Goal: Transaction & Acquisition: Purchase product/service

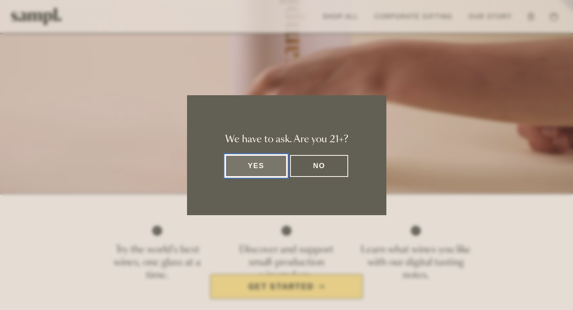
click at [248, 165] on button "Yes" at bounding box center [256, 166] width 62 height 22
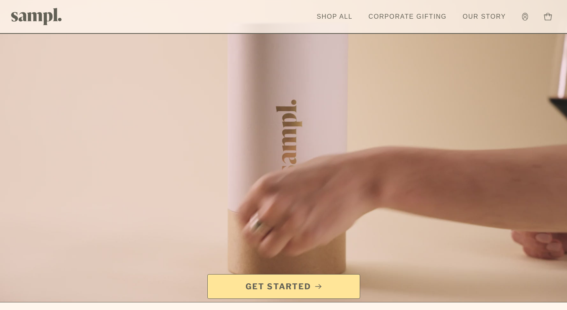
scroll to position [3, 0]
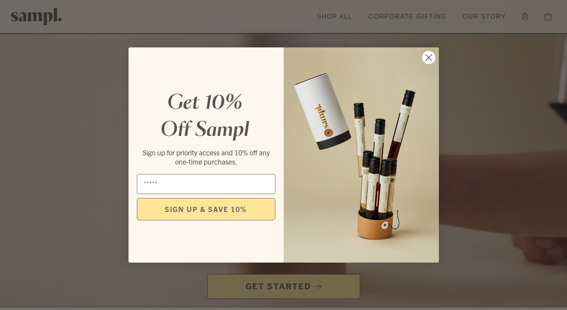
click at [429, 60] on circle "Close dialog" at bounding box center [428, 57] width 13 height 13
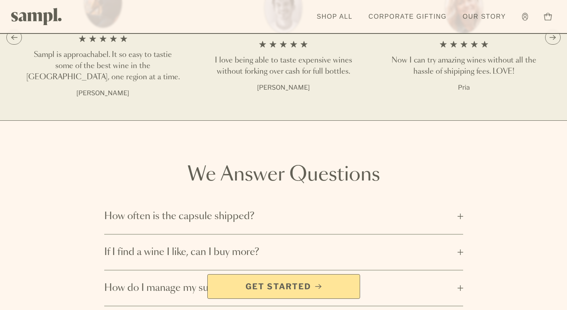
scroll to position [1154, 0]
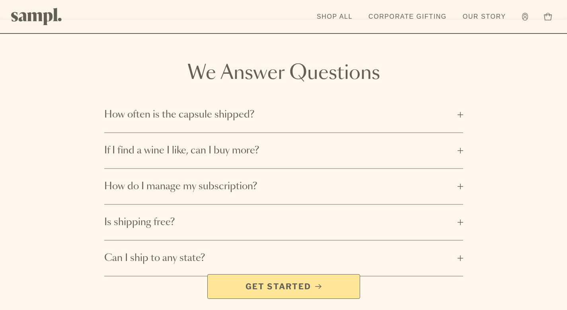
click at [240, 108] on span "How often is the capsule shipped?" at bounding box center [278, 114] width 349 height 13
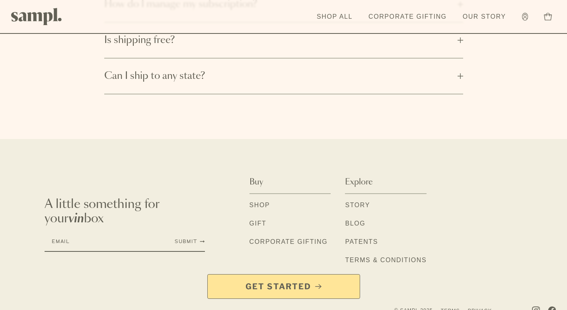
scroll to position [1393, 0]
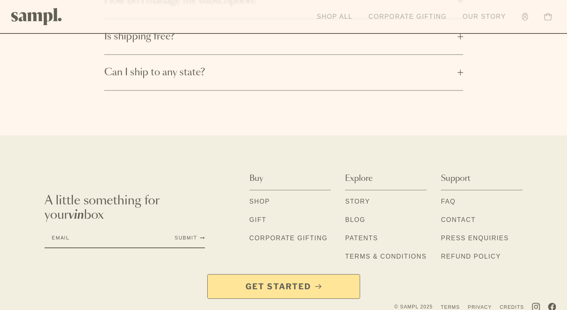
click at [332, 12] on link "Shop All" at bounding box center [335, 17] width 44 height 18
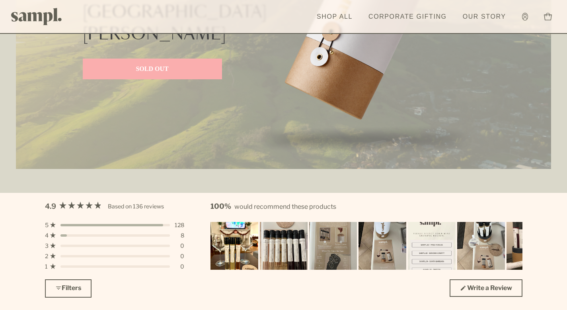
scroll to position [2096, 0]
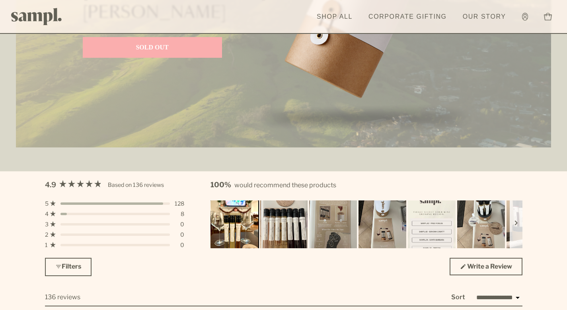
click at [244, 225] on img "Carousel of customer-uploaded media. Press left and right arrows to navigate. P…" at bounding box center [234, 224] width 50 height 50
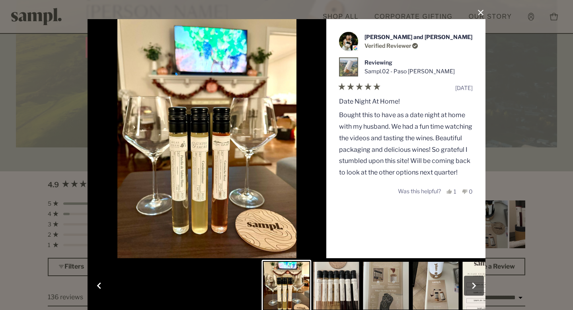
click at [329, 279] on button "Slide 2" at bounding box center [337, 286] width 50 height 52
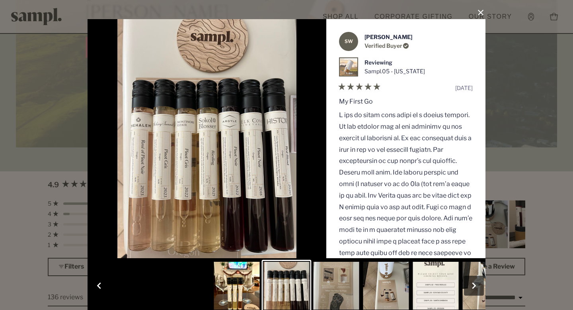
click at [336, 277] on button "Slide 3" at bounding box center [337, 286] width 50 height 52
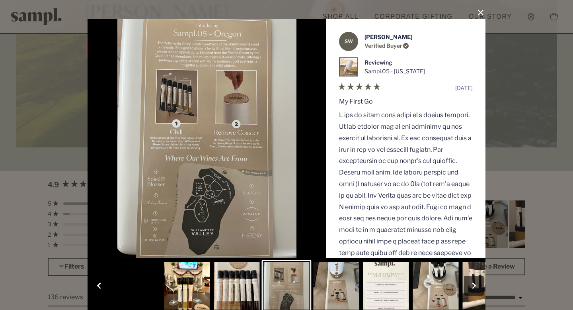
click at [343, 279] on button "Slide 4" at bounding box center [337, 286] width 50 height 52
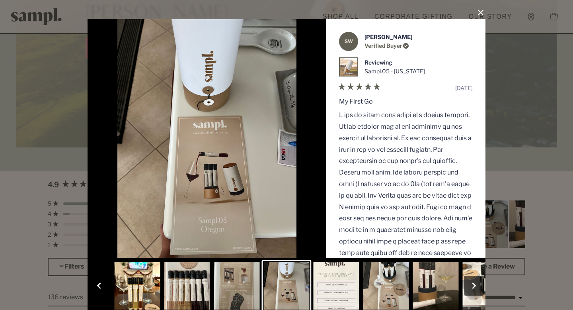
click at [350, 281] on button "Slide 5" at bounding box center [337, 286] width 50 height 52
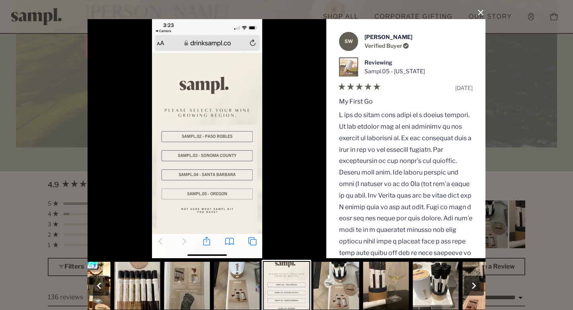
click at [350, 281] on button "Slide 6" at bounding box center [337, 286] width 50 height 52
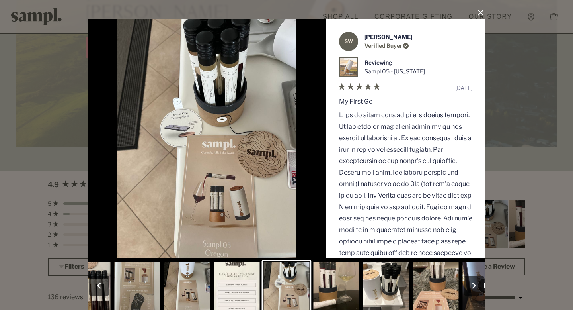
click at [350, 281] on button "Slide 7" at bounding box center [337, 286] width 50 height 52
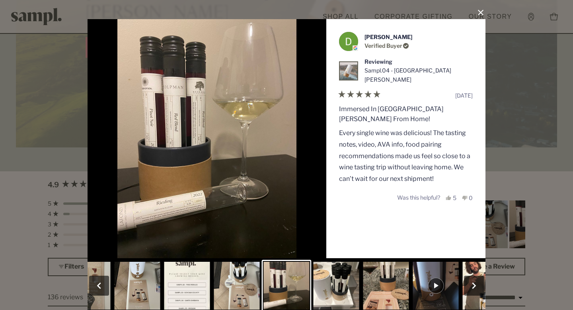
click at [361, 279] on button "Slide 9" at bounding box center [386, 286] width 50 height 52
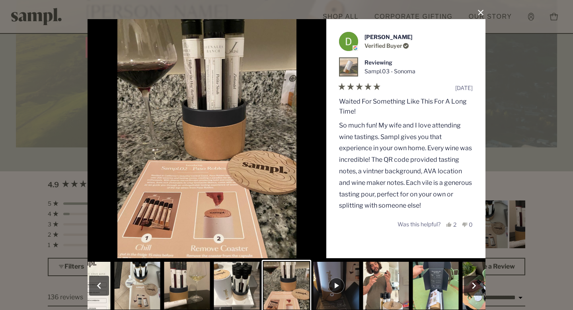
click at [476, 13] on button "Close Dialog" at bounding box center [480, 12] width 13 height 13
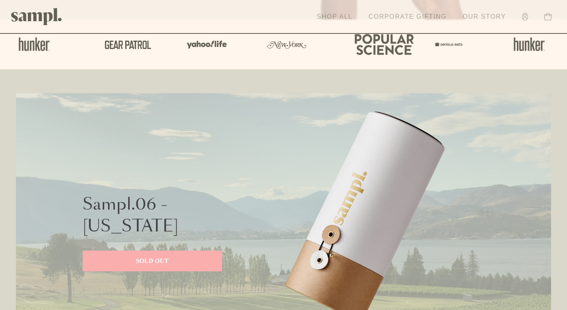
scroll to position [0, 0]
